Goal: Navigation & Orientation: Find specific page/section

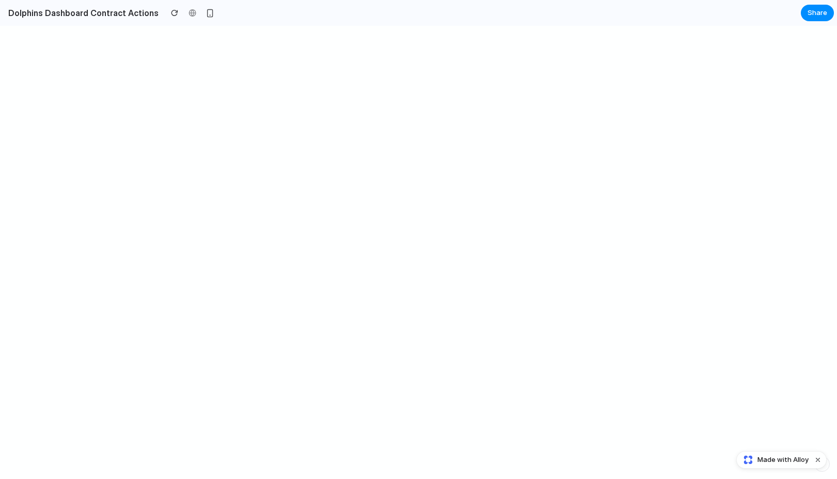
click at [426, 8] on section "Dolphins Dashboard Contract Actions Share" at bounding box center [417, 13] width 834 height 26
